Goal: Information Seeking & Learning: Learn about a topic

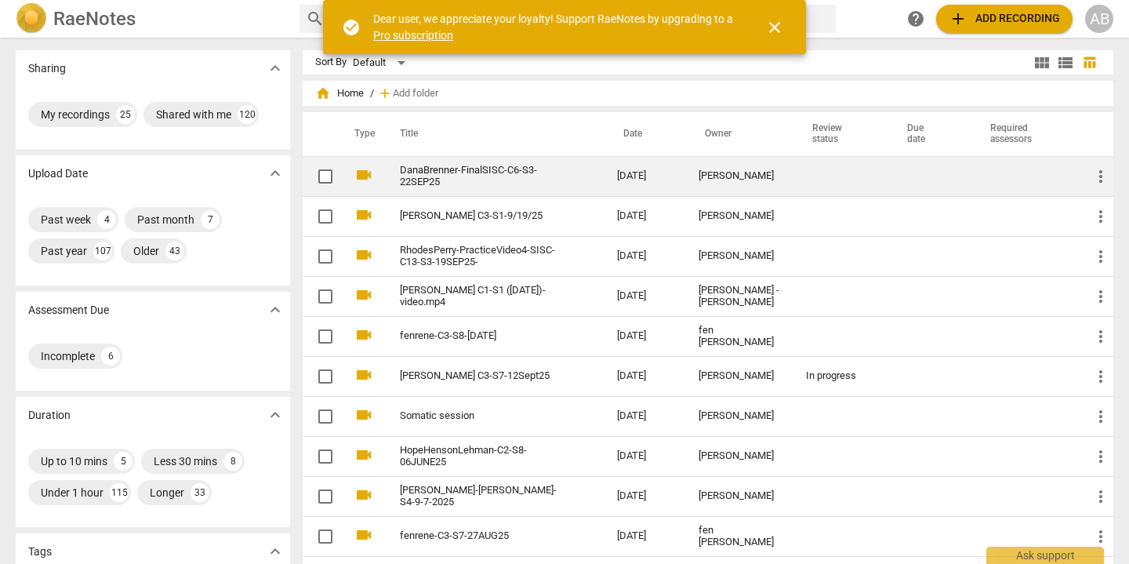
click at [486, 173] on link "DanaBrenner-FinalSISC-C6-S3-22SEP25" at bounding box center [480, 177] width 161 height 24
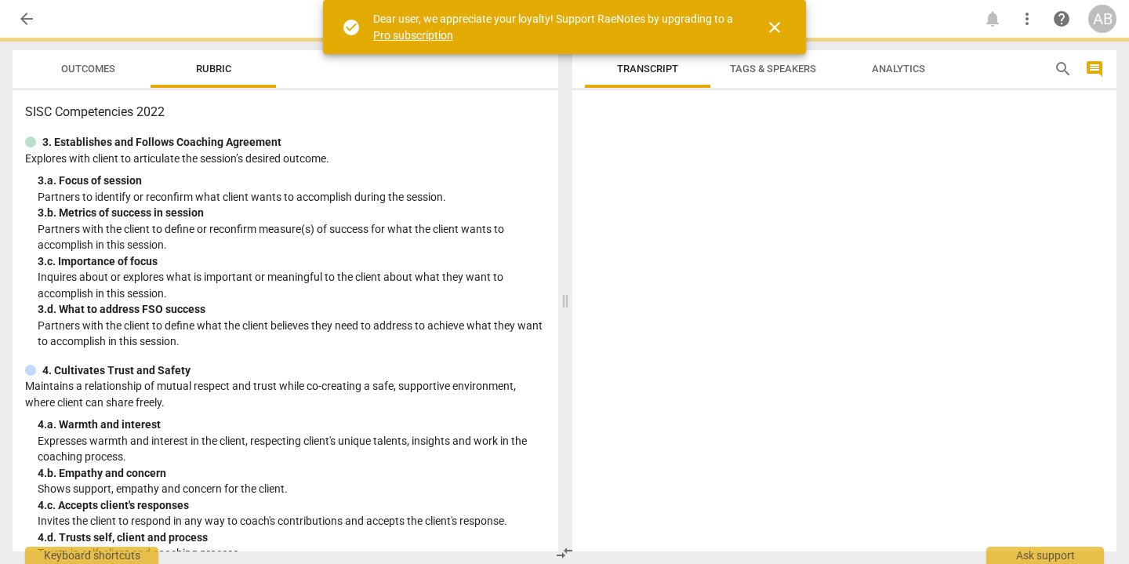
click at [780, 26] on span "close" at bounding box center [774, 27] width 19 height 19
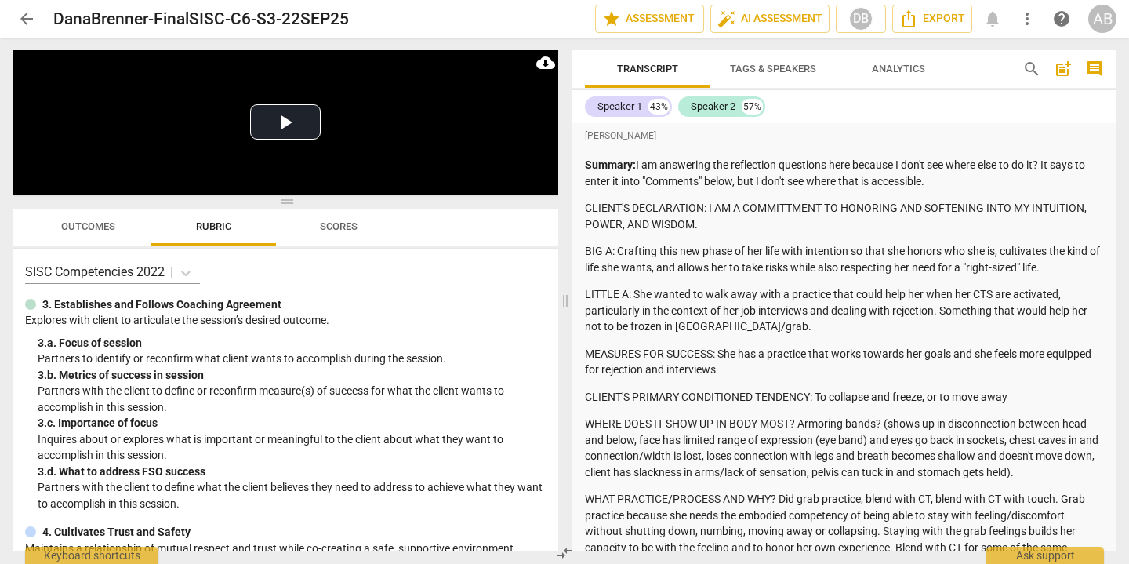
click at [332, 227] on span "Scores" at bounding box center [339, 226] width 38 height 12
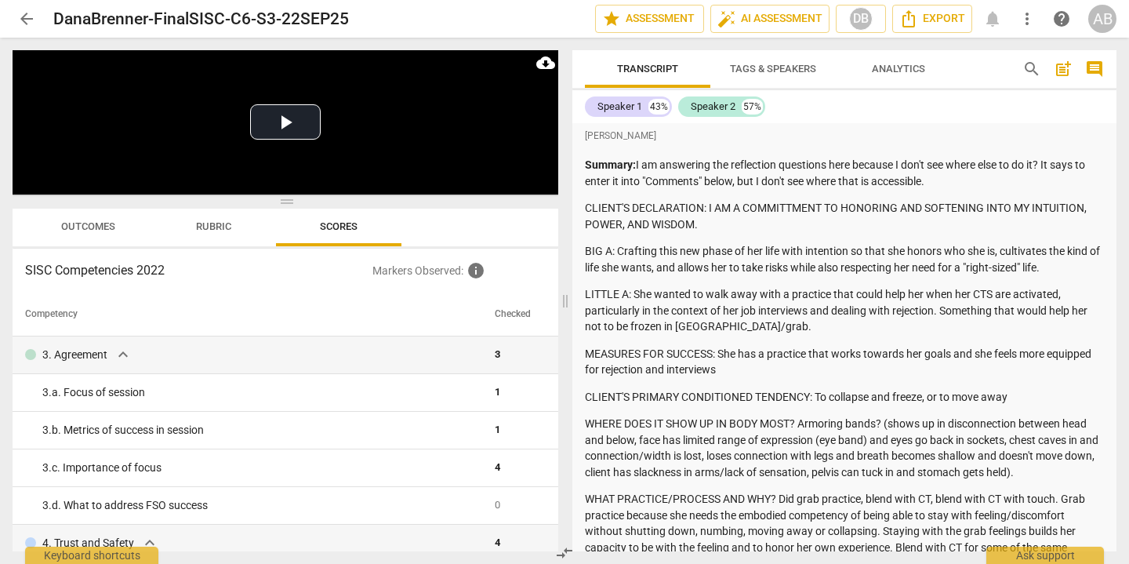
click at [89, 224] on span "Outcomes" at bounding box center [88, 226] width 54 height 12
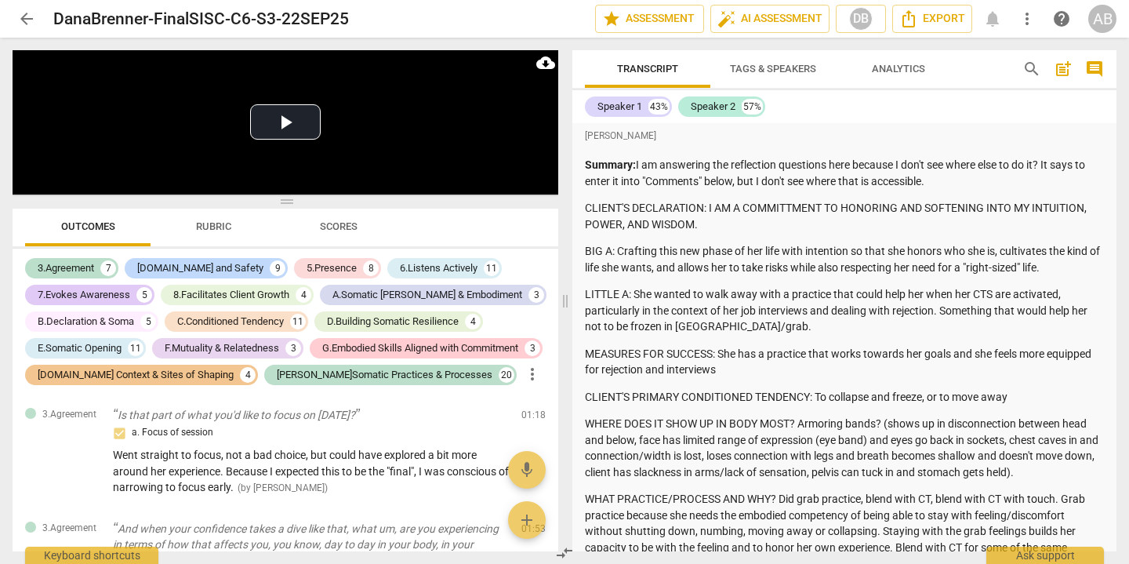
click at [225, 232] on span "Rubric" at bounding box center [213, 226] width 73 height 21
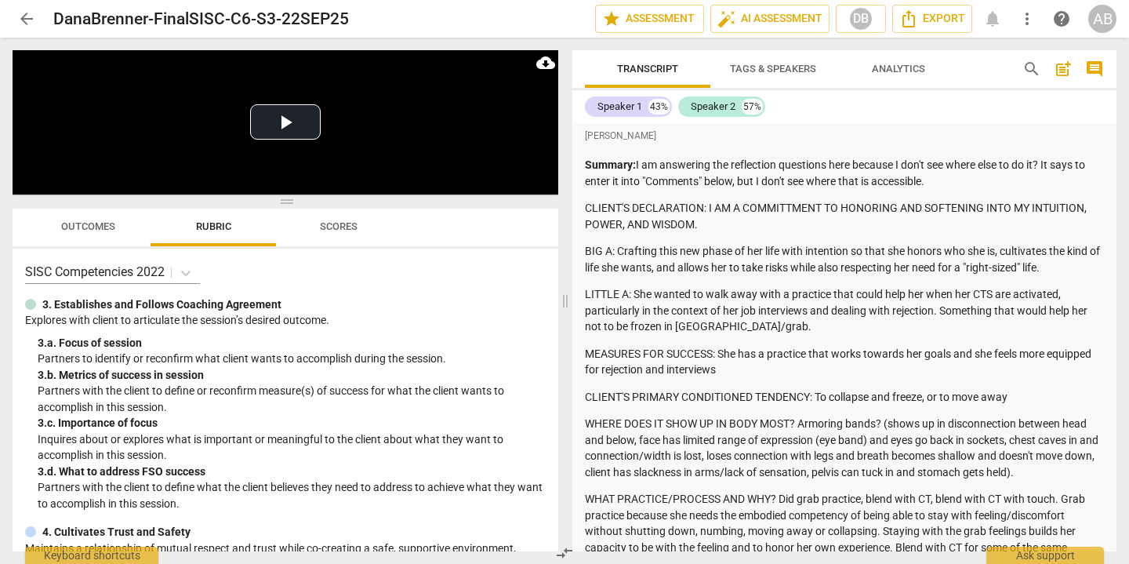
click at [87, 224] on span "Outcomes" at bounding box center [88, 226] width 54 height 12
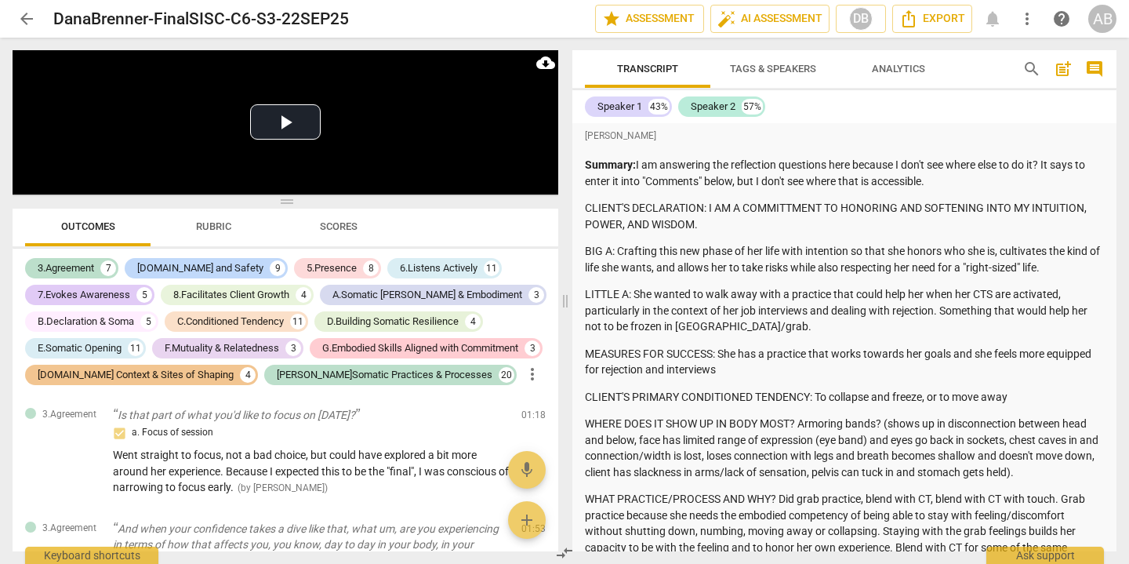
click at [758, 59] on span "Tags & Speakers" at bounding box center [773, 69] width 124 height 21
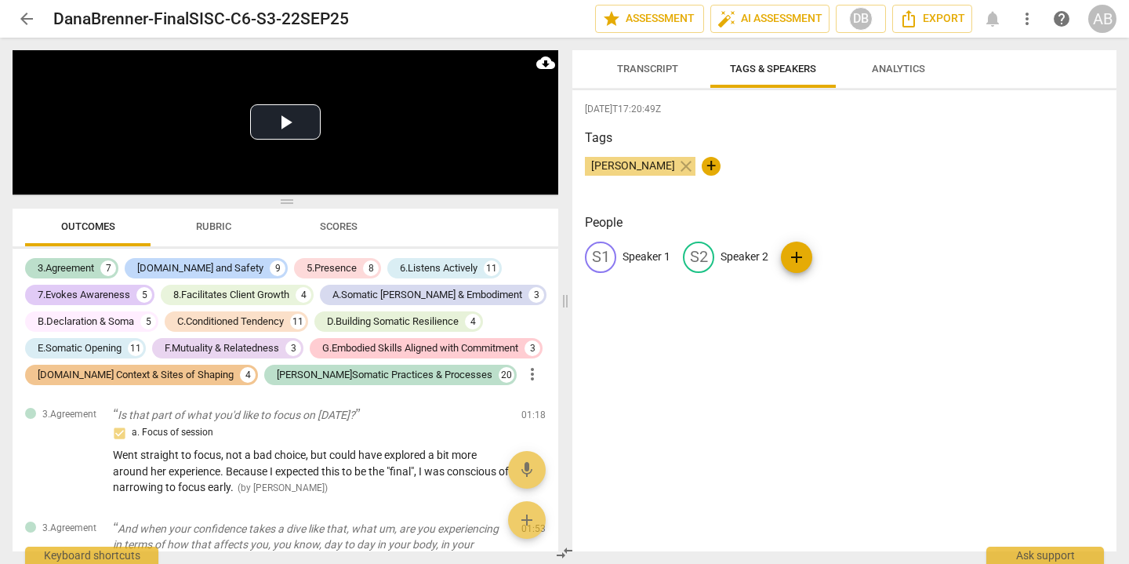
click at [913, 59] on span "Analytics" at bounding box center [898, 69] width 91 height 21
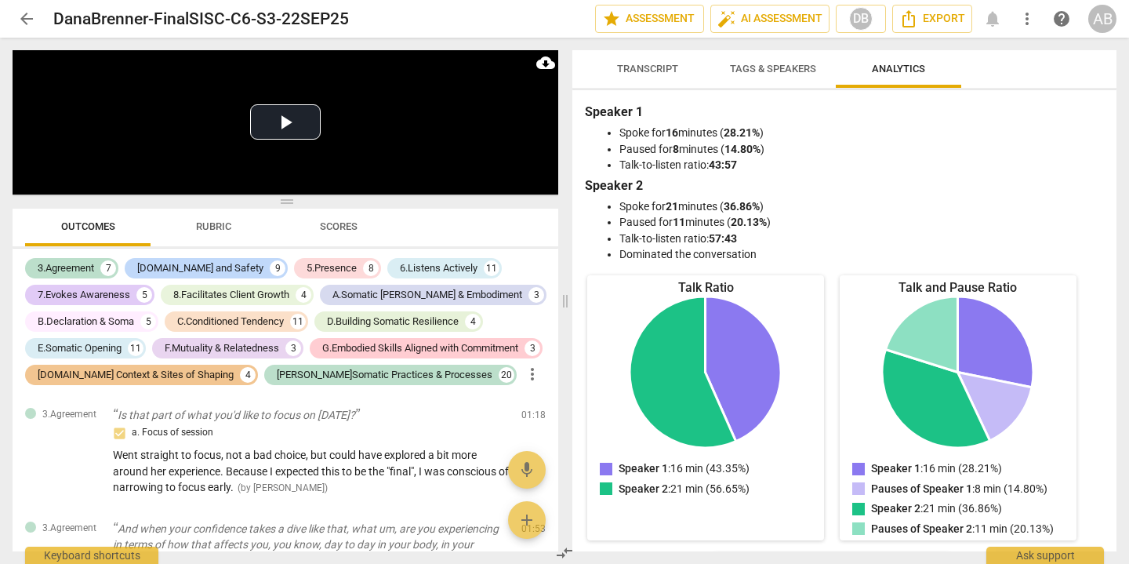
click at [656, 56] on button "Transcript" at bounding box center [647, 69] width 125 height 38
